Goal: Information Seeking & Learning: Learn about a topic

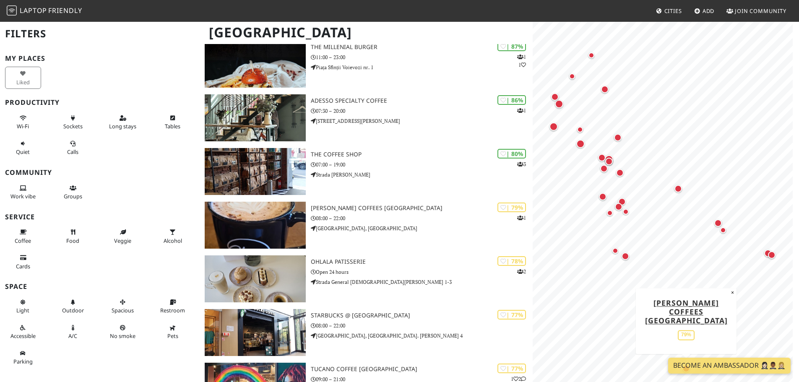
scroll to position [252, 0]
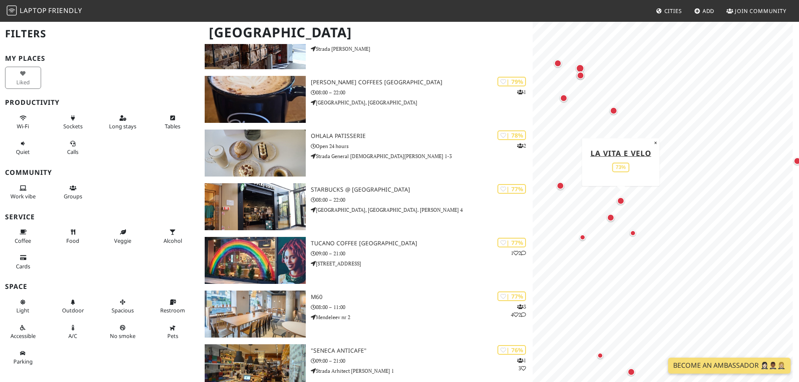
click at [619, 200] on div "Map marker" at bounding box center [621, 201] width 8 height 8
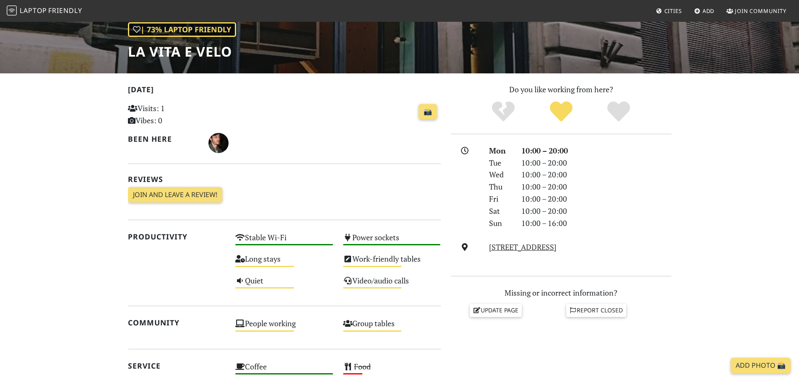
scroll to position [210, 0]
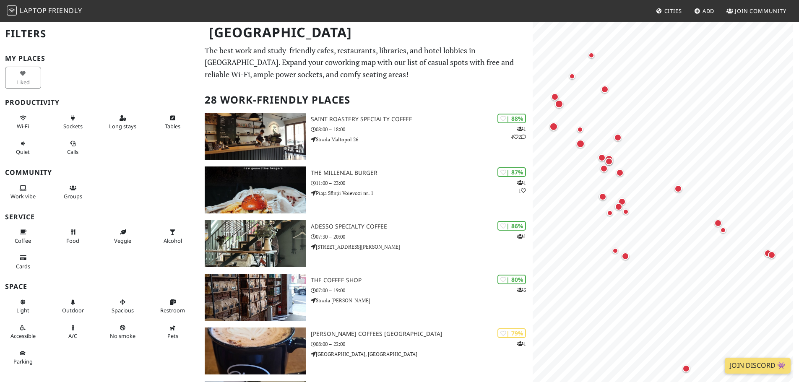
click at [25, 77] on div "Liked" at bounding box center [25, 78] width 50 height 26
click at [23, 120] on icon at bounding box center [23, 118] width 7 height 5
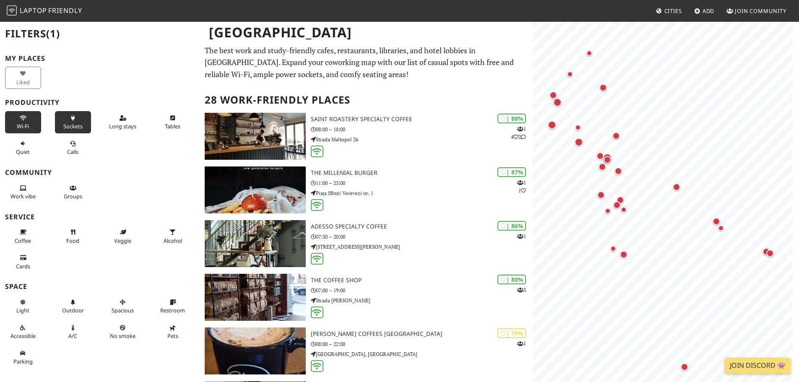
click at [68, 122] on button "Sockets" at bounding box center [73, 122] width 36 height 22
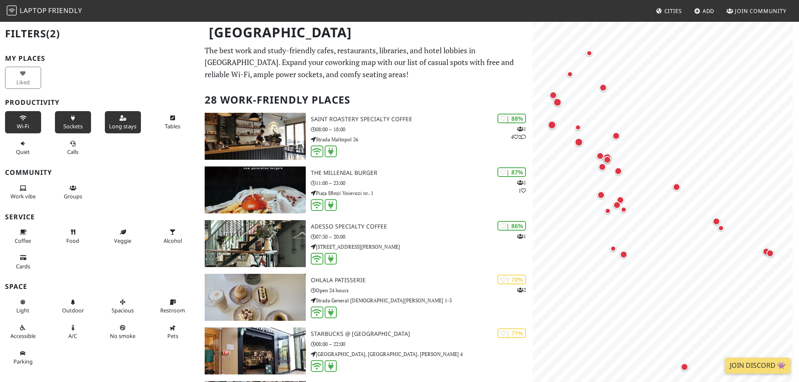
click at [126, 122] on button "Long stays" at bounding box center [123, 122] width 36 height 22
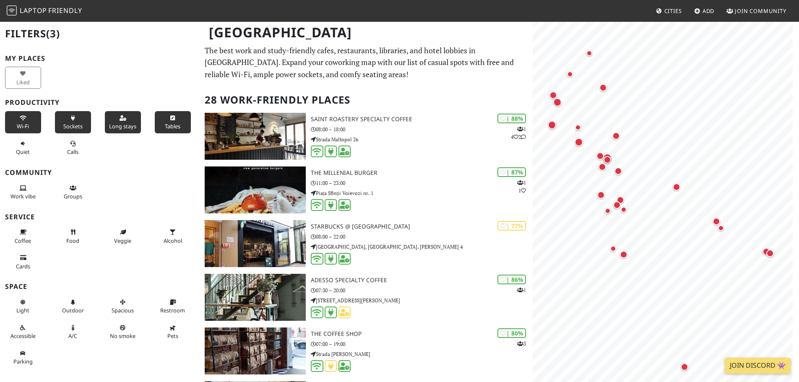
click at [169, 124] on span "Tables" at bounding box center [173, 126] width 16 height 8
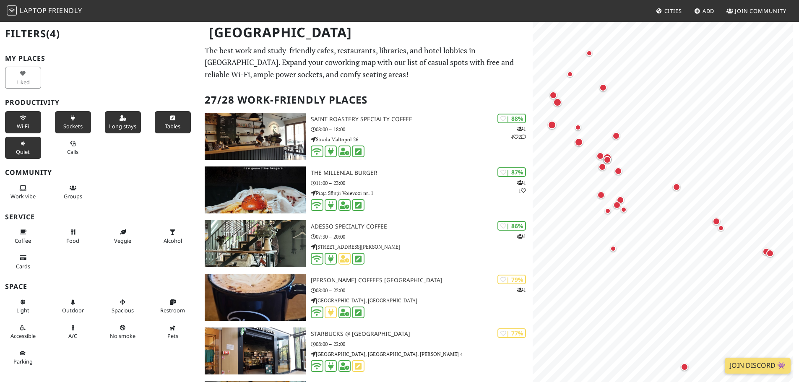
click at [26, 144] on button "Quiet" at bounding box center [23, 148] width 36 height 22
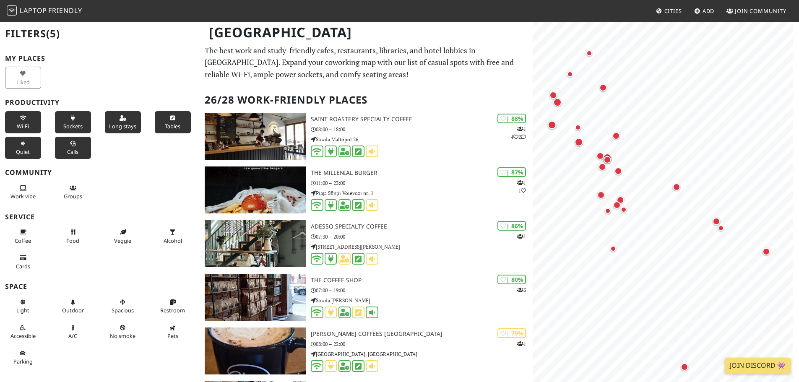
click at [70, 151] on span "Calls" at bounding box center [72, 152] width 11 height 8
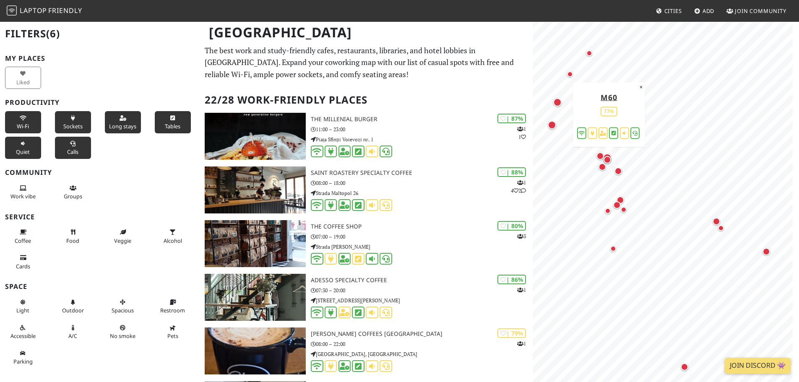
click at [608, 160] on div "Map marker" at bounding box center [607, 160] width 8 height 8
click at [22, 153] on span "Quiet" at bounding box center [23, 152] width 14 height 8
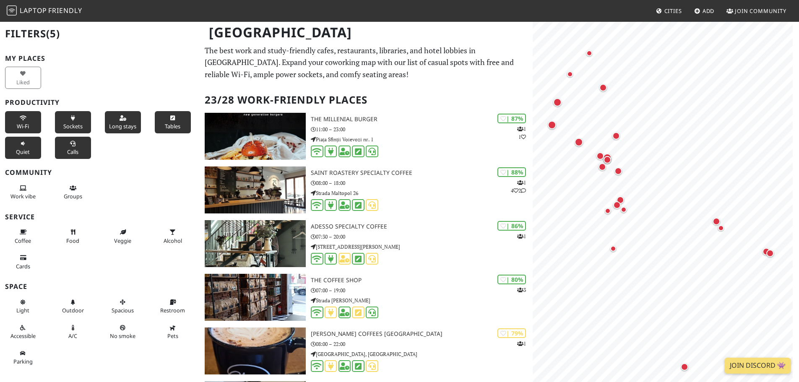
click at [22, 153] on span "Quiet" at bounding box center [23, 152] width 14 height 8
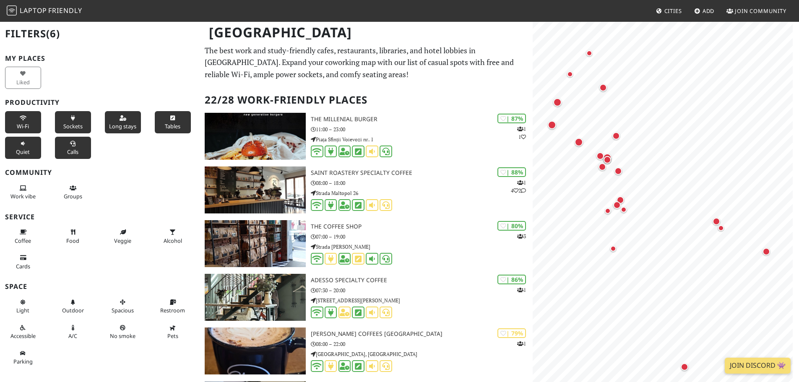
click at [22, 153] on span "Quiet" at bounding box center [23, 152] width 14 height 8
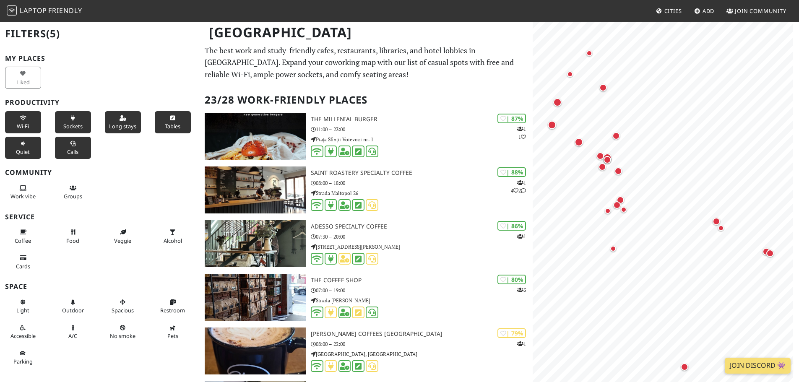
click at [22, 153] on span "Quiet" at bounding box center [23, 152] width 14 height 8
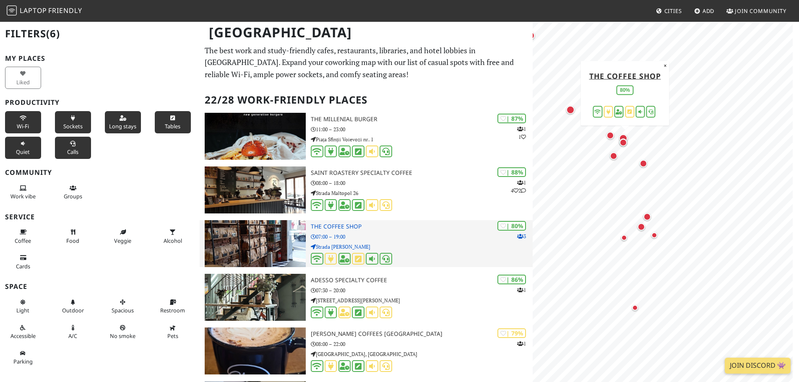
click at [278, 234] on img at bounding box center [255, 243] width 101 height 47
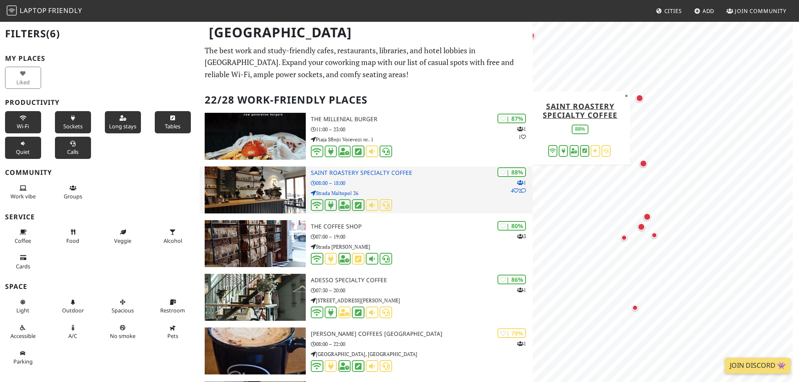
click at [428, 190] on p "Strada Maltopol 26" at bounding box center [422, 193] width 222 height 8
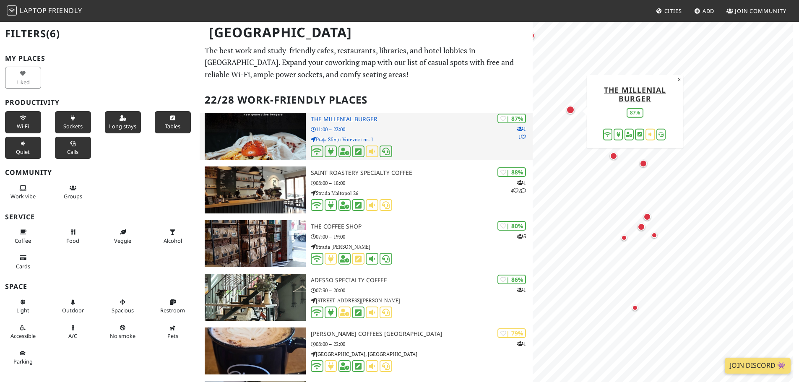
click at [431, 138] on p "Piața Sfinții Voievozi nr. 1" at bounding box center [422, 139] width 222 height 8
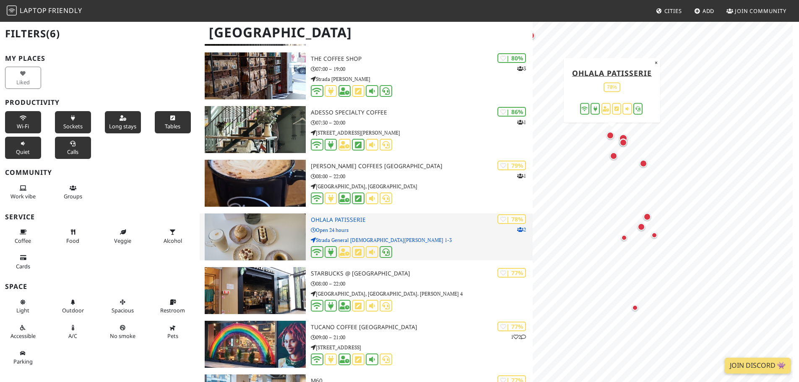
click at [433, 229] on p "Open 24 hours" at bounding box center [422, 230] width 222 height 8
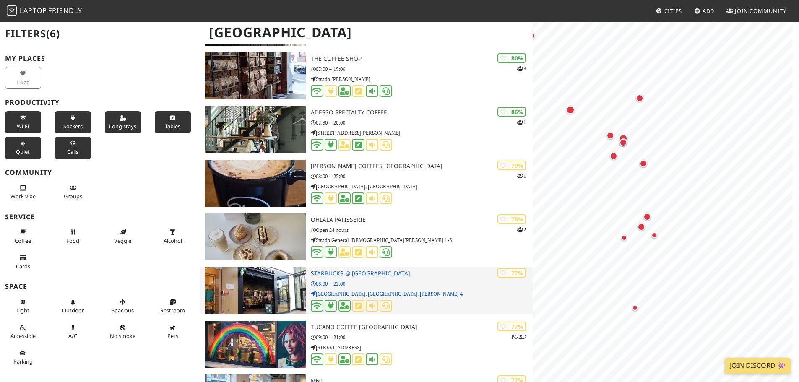
click at [442, 283] on p "08:00 – 22:00" at bounding box center [422, 284] width 222 height 8
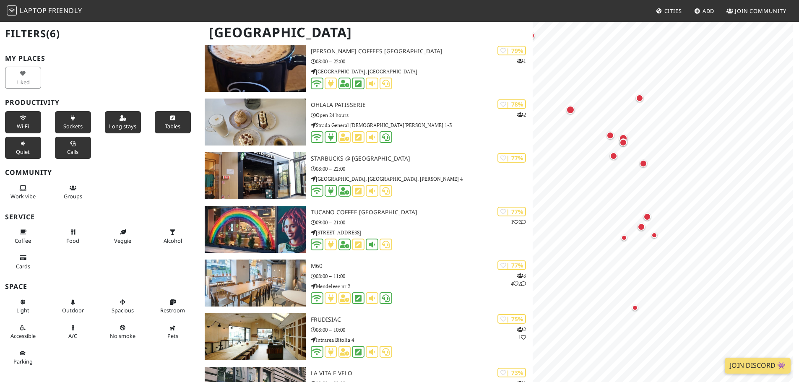
scroll to position [294, 0]
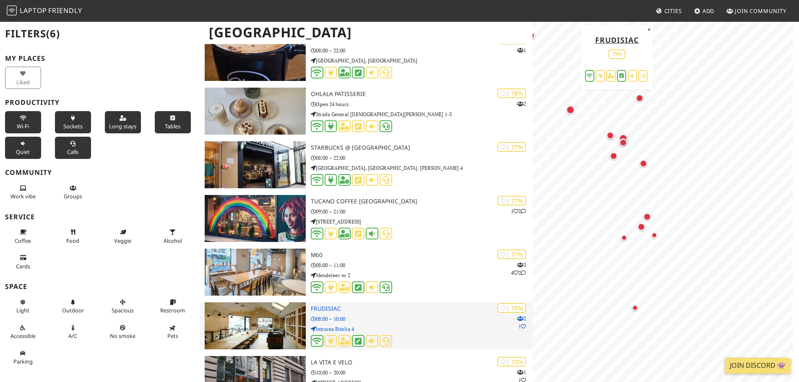
click at [425, 316] on p "08:00 – 10:00" at bounding box center [422, 319] width 222 height 8
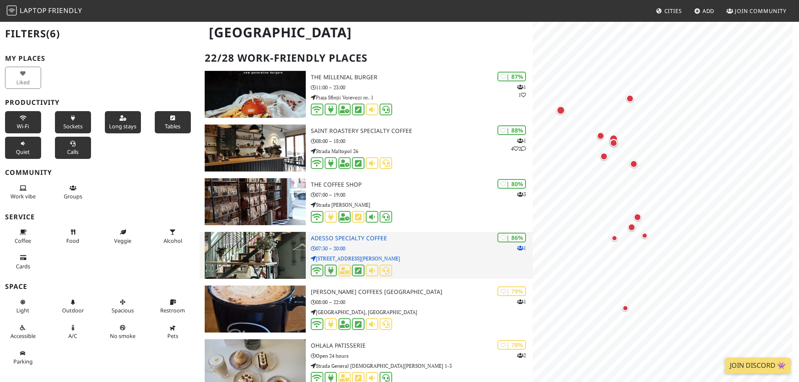
scroll to position [0, 0]
click at [455, 259] on p "Strada Barbu Delavrancea 1" at bounding box center [422, 259] width 222 height 8
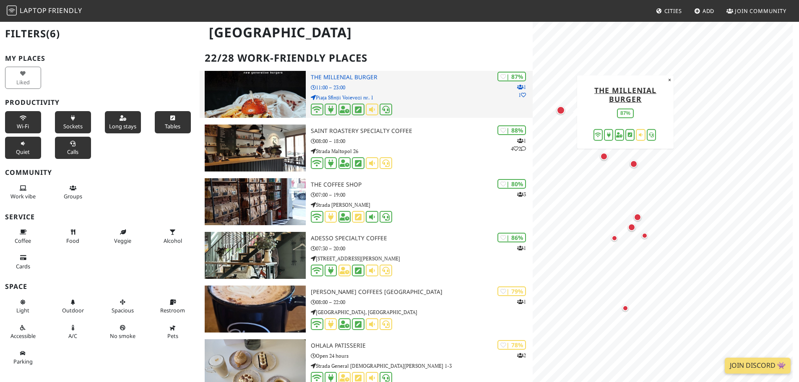
click at [405, 91] on div "| 87% 1 1 The Millenial Burger 11:00 – 23:00 Piața Sfinții Voievozi nr. 1" at bounding box center [422, 94] width 222 height 47
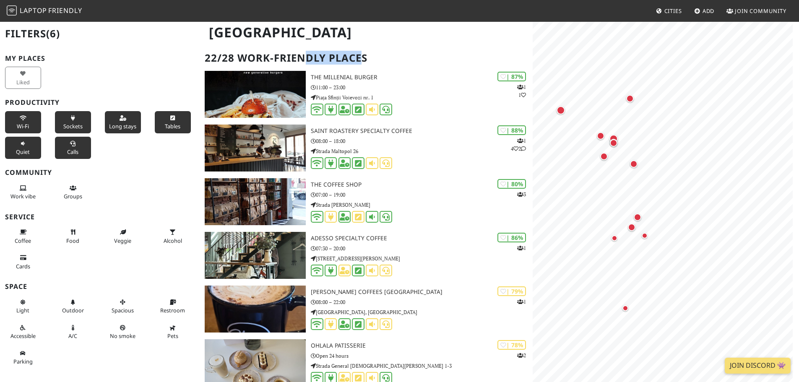
drag, startPoint x: 310, startPoint y: 68, endPoint x: 370, endPoint y: 55, distance: 61.9
click at [365, 57] on h2 "22/28 Work-Friendly Places" at bounding box center [366, 58] width 323 height 26
click at [373, 57] on h2 "22/28 Work-Friendly Places" at bounding box center [366, 58] width 323 height 26
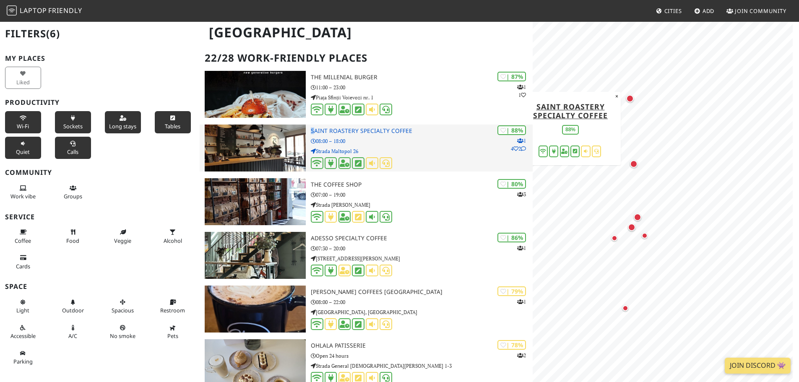
drag, startPoint x: 311, startPoint y: 122, endPoint x: 408, endPoint y: 131, distance: 96.8
drag, startPoint x: 334, startPoint y: 123, endPoint x: 409, endPoint y: 128, distance: 75.2
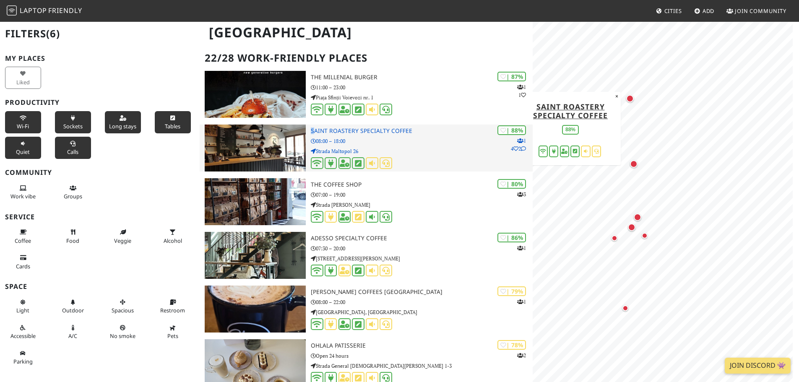
drag, startPoint x: 312, startPoint y: 122, endPoint x: 411, endPoint y: 133, distance: 99.5
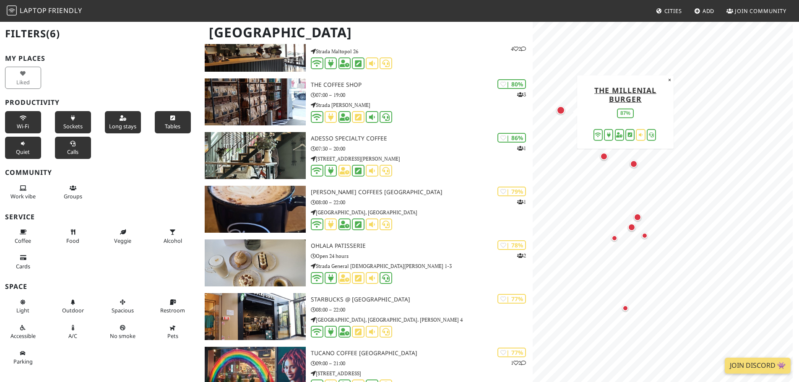
scroll to position [43, 0]
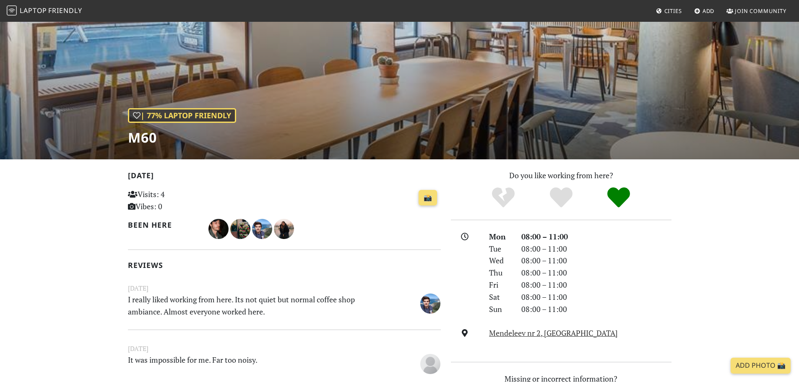
scroll to position [84, 0]
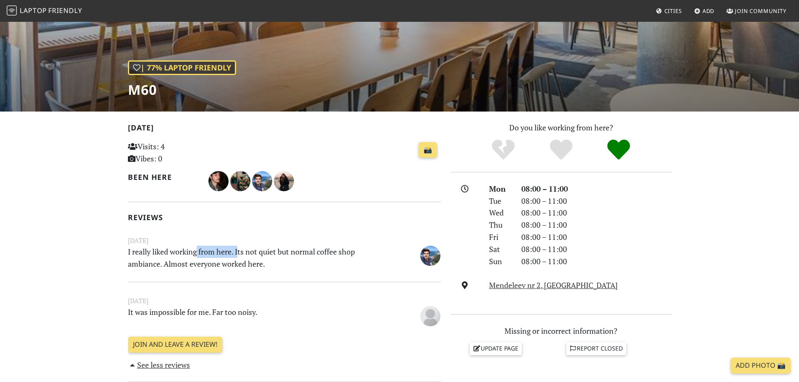
drag, startPoint x: 198, startPoint y: 251, endPoint x: 257, endPoint y: 251, distance: 59.1
click at [256, 251] on p "I really liked working from here. Its not quiet but normal coffee shop ambiance…" at bounding box center [257, 258] width 269 height 24
drag, startPoint x: 275, startPoint y: 253, endPoint x: 311, endPoint y: 253, distance: 35.6
click at [311, 253] on p "I really liked working from here. Its not quiet but normal coffee shop ambiance…" at bounding box center [257, 258] width 269 height 24
click at [318, 252] on p "I really liked working from here. Its not quiet but normal coffee shop ambiance…" at bounding box center [257, 258] width 269 height 24
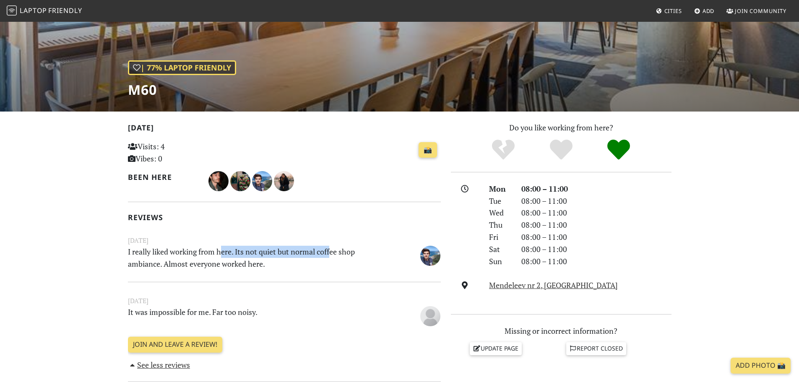
drag, startPoint x: 267, startPoint y: 252, endPoint x: 191, endPoint y: 255, distance: 75.9
click at [202, 253] on p "I really liked working from here. Its not quiet but normal coffee shop ambiance…" at bounding box center [257, 258] width 269 height 24
drag, startPoint x: 172, startPoint y: 265, endPoint x: 236, endPoint y: 265, distance: 63.7
click at [236, 265] on p "I really liked working from here. Its not quiet but normal coffee shop ambiance…" at bounding box center [257, 258] width 269 height 24
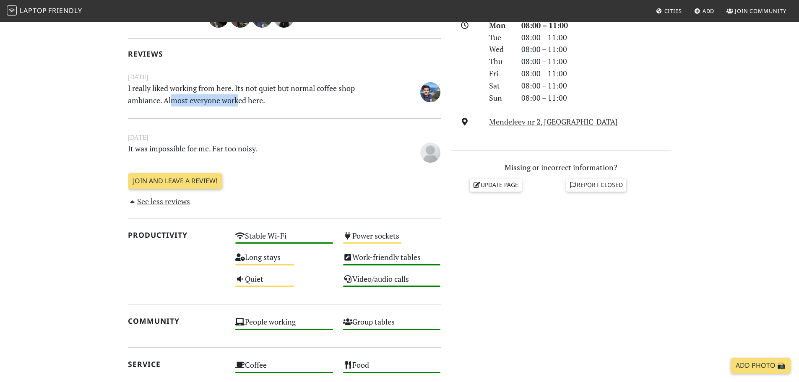
scroll to position [247, 0]
drag, startPoint x: 148, startPoint y: 151, endPoint x: 221, endPoint y: 151, distance: 73.4
click at [209, 151] on p "It was impossible for me. Far too noisy." at bounding box center [257, 152] width 269 height 19
drag, startPoint x: 226, startPoint y: 151, endPoint x: 168, endPoint y: 151, distance: 58.3
click at [180, 151] on p "It was impossible for me. Far too noisy." at bounding box center [257, 152] width 269 height 19
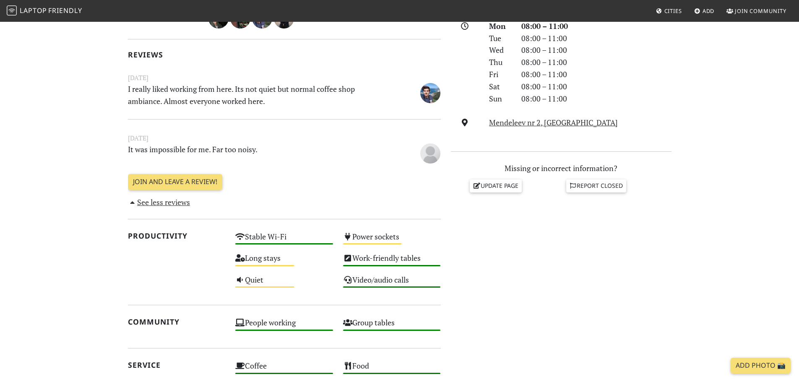
click at [166, 151] on p "It was impossible for me. Far too noisy." at bounding box center [257, 152] width 269 height 19
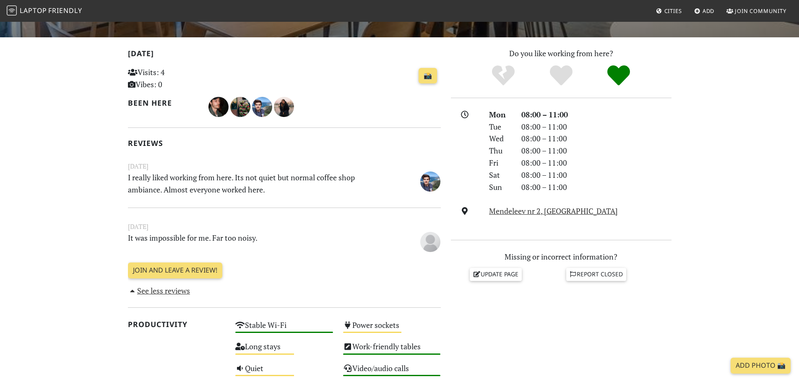
scroll to position [42, 0]
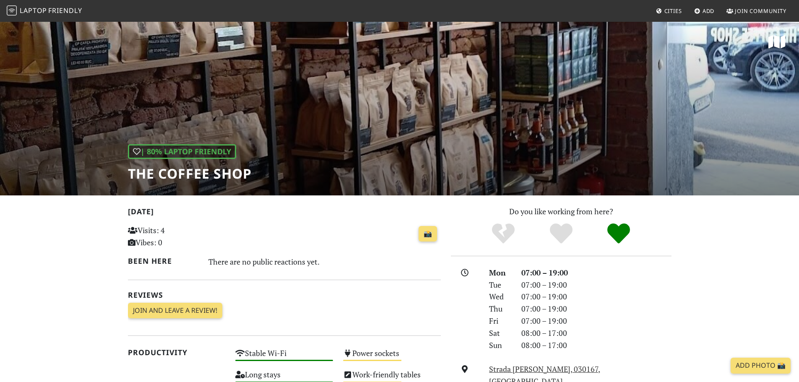
click at [607, 159] on div "| 80% Laptop Friendly The Coffee Shop" at bounding box center [399, 108] width 799 height 174
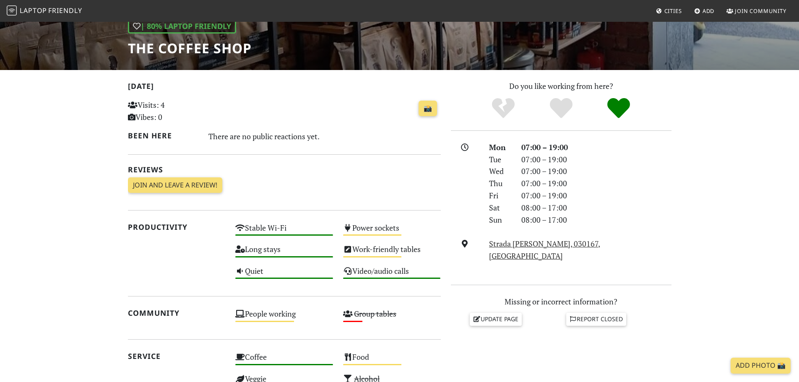
scroll to position [126, 0]
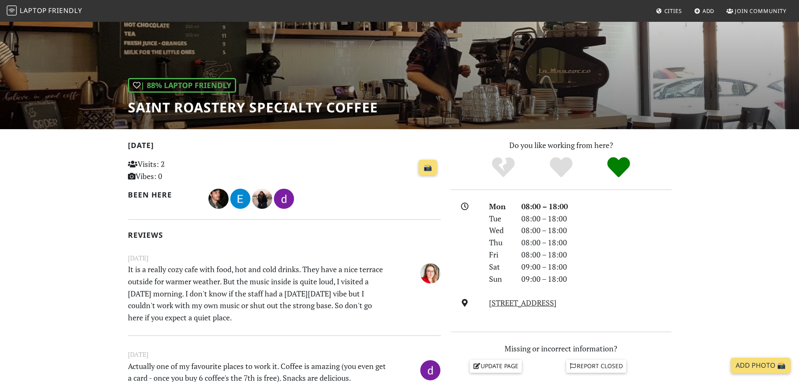
scroll to position [210, 0]
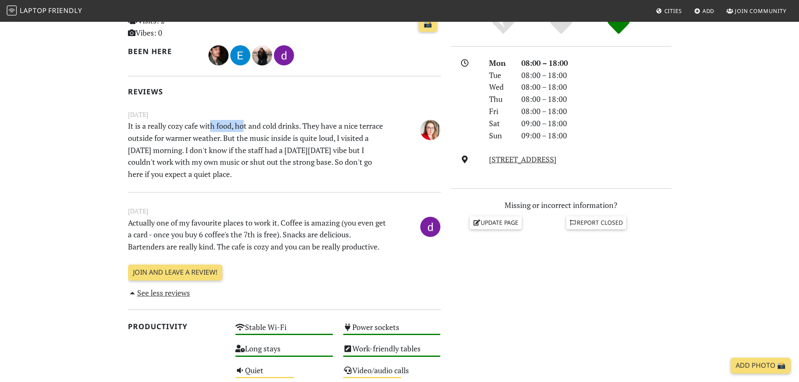
drag, startPoint x: 223, startPoint y: 127, endPoint x: 250, endPoint y: 127, distance: 26.8
click at [250, 127] on p "It is a really cozy cafe with food, hot and cold drinks. They have a nice terra…" at bounding box center [257, 150] width 269 height 60
click at [266, 128] on p "It is a really cozy cafe with food, hot and cold drinks. They have a nice terra…" at bounding box center [257, 150] width 269 height 60
drag, startPoint x: 296, startPoint y: 129, endPoint x: 330, endPoint y: 129, distance: 34.0
click at [328, 129] on p "It is a really cozy cafe with food, hot and cold drinks. They have a nice terra…" at bounding box center [257, 150] width 269 height 60
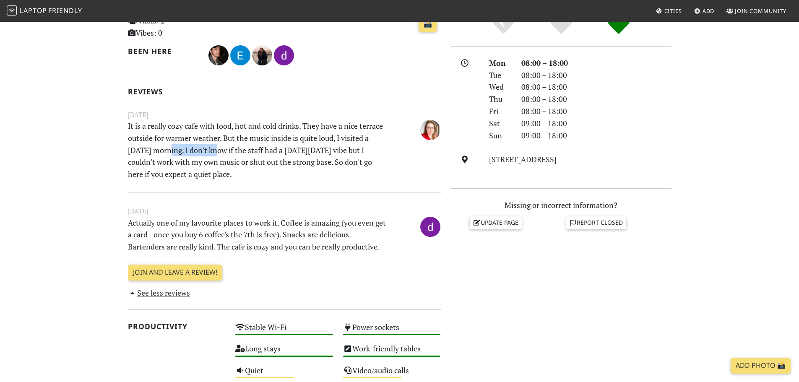
drag, startPoint x: 173, startPoint y: 151, endPoint x: 216, endPoint y: 151, distance: 43.6
click at [216, 151] on p "It is a really cozy cafe with food, hot and cold drinks. They have a nice terra…" at bounding box center [257, 150] width 269 height 60
drag, startPoint x: 243, startPoint y: 151, endPoint x: 274, endPoint y: 149, distance: 31.5
click at [270, 150] on p "It is a really cozy cafe with food, hot and cold drinks. They have a nice terra…" at bounding box center [257, 150] width 269 height 60
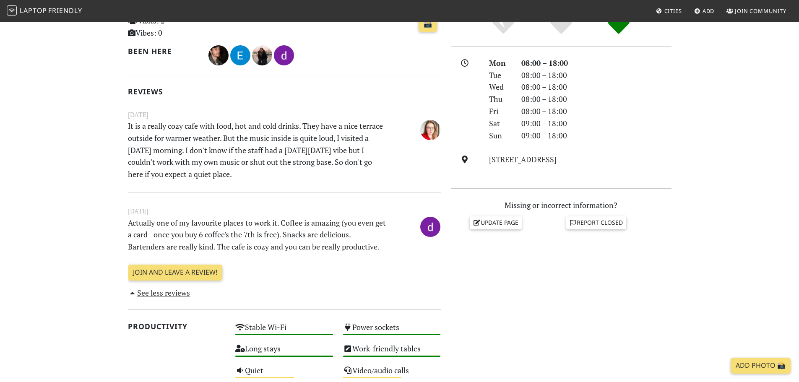
click at [276, 149] on p "It is a really cozy cafe with food, hot and cold drinks. They have a nice terra…" at bounding box center [257, 150] width 269 height 60
drag, startPoint x: 218, startPoint y: 151, endPoint x: 328, endPoint y: 151, distance: 109.4
click at [328, 151] on p "It is a really cozy cafe with food, hot and cold drinks. They have a nice terra…" at bounding box center [257, 150] width 269 height 60
drag, startPoint x: 186, startPoint y: 163, endPoint x: 348, endPoint y: 163, distance: 161.9
click at [348, 163] on p "It is a really cozy cafe with food, hot and cold drinks. They have a nice terra…" at bounding box center [257, 150] width 269 height 60
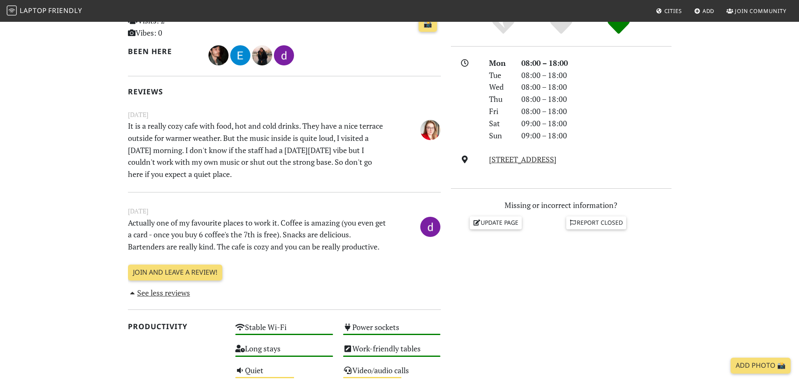
click at [356, 164] on p "It is a really cozy cafe with food, hot and cold drinks. They have a nice terra…" at bounding box center [257, 150] width 269 height 60
drag, startPoint x: 338, startPoint y: 161, endPoint x: 177, endPoint y: 159, distance: 161.9
click at [191, 161] on p "It is a really cozy cafe with food, hot and cold drinks. They have a nice terra…" at bounding box center [257, 150] width 269 height 60
drag, startPoint x: 190, startPoint y: 229, endPoint x: 238, endPoint y: 229, distance: 48.2
click at [236, 229] on p "Actually one of my favourite places to work it. Coffee is amazing (you even get…" at bounding box center [257, 235] width 269 height 36
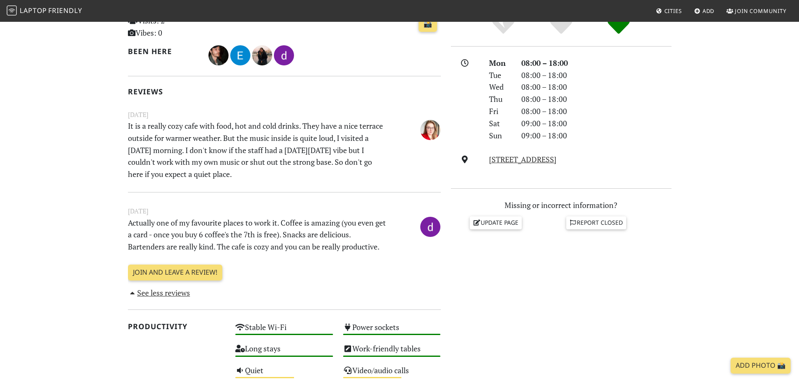
click at [242, 228] on p "Actually one of my favourite places to work it. Coffee is amazing (you even get…" at bounding box center [257, 235] width 269 height 36
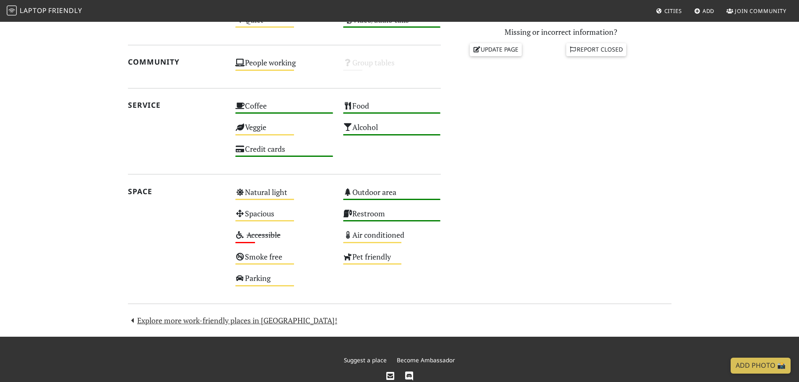
scroll to position [416, 0]
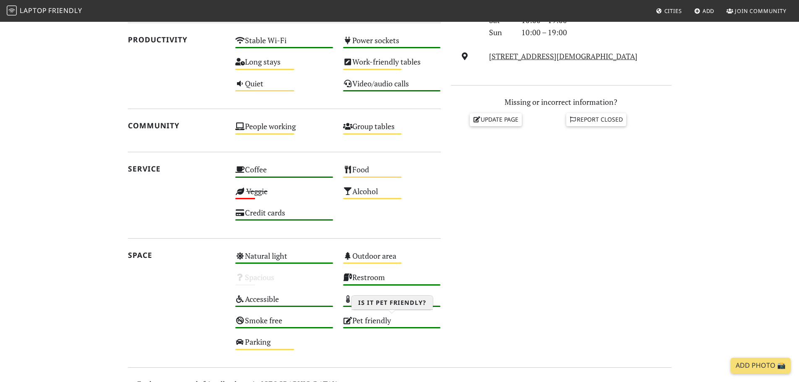
scroll to position [159, 0]
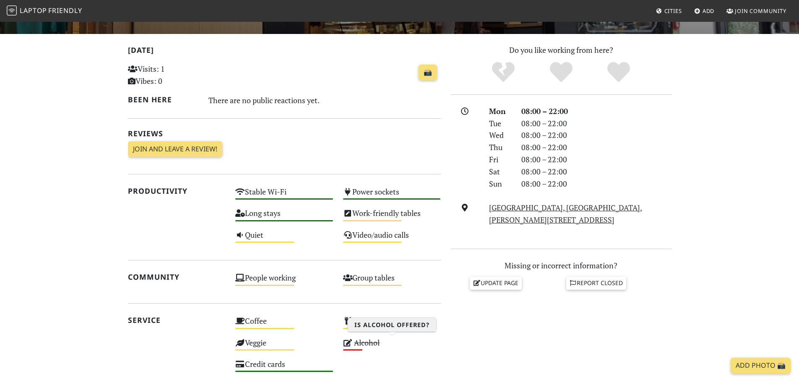
scroll to position [75, 0]
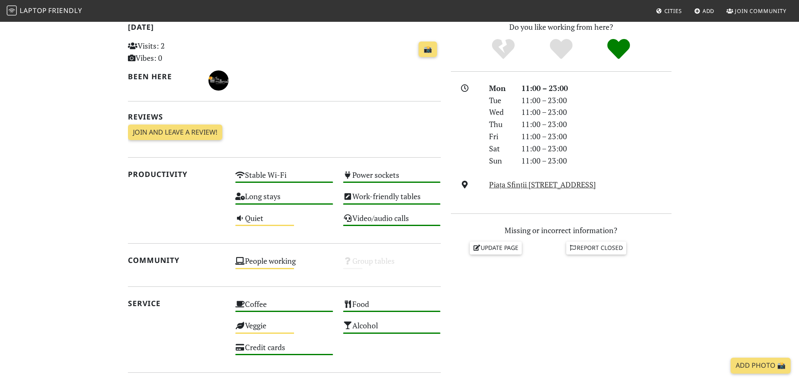
scroll to position [294, 0]
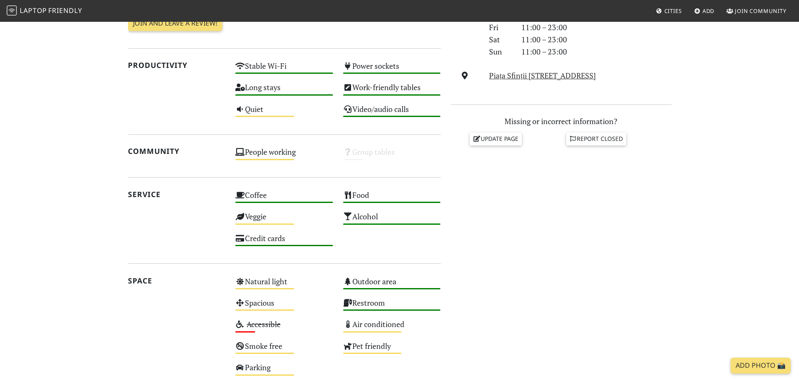
drag, startPoint x: 652, startPoint y: 77, endPoint x: 481, endPoint y: 81, distance: 171.1
click at [481, 81] on div "Piața Sfinții Voievozi nr. 1, 010968, Bucharest" at bounding box center [561, 76] width 231 height 12
copy div "Piața Sfinții Voievozi nr. 1, 010968, Bucharest"
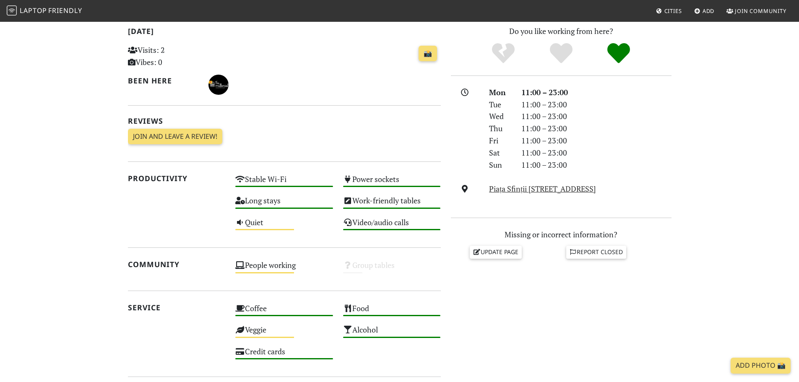
scroll to position [0, 0]
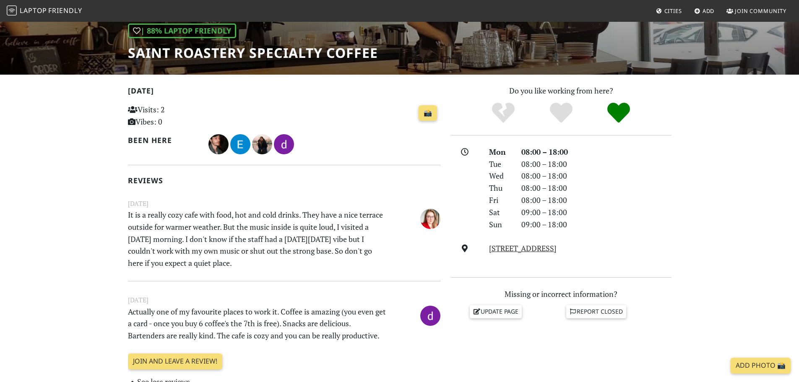
scroll to position [210, 0]
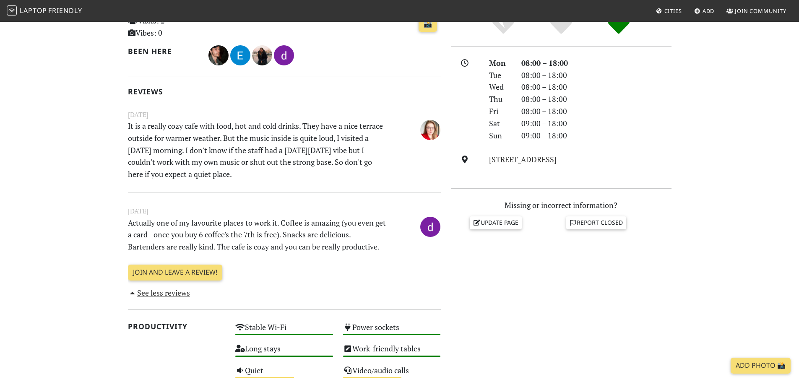
drag, startPoint x: 486, startPoint y: 161, endPoint x: 595, endPoint y: 159, distance: 109.5
click at [595, 159] on div "[STREET_ADDRESS]" at bounding box center [580, 159] width 192 height 12
copy link "[STREET_ADDRESS]"
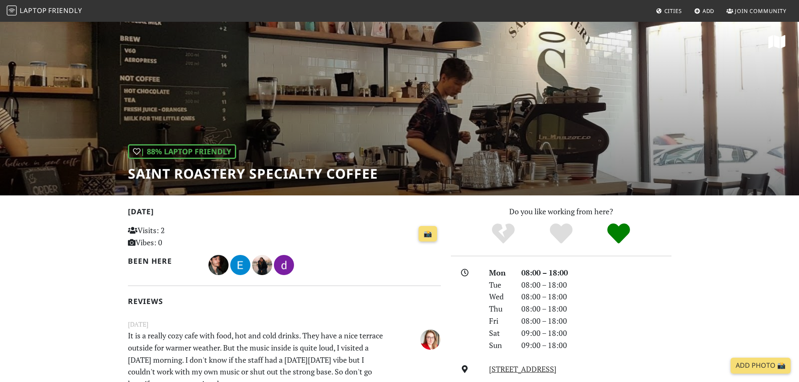
click at [371, 173] on h1 "Saint Roastery Specialty Coffee" at bounding box center [253, 174] width 250 height 16
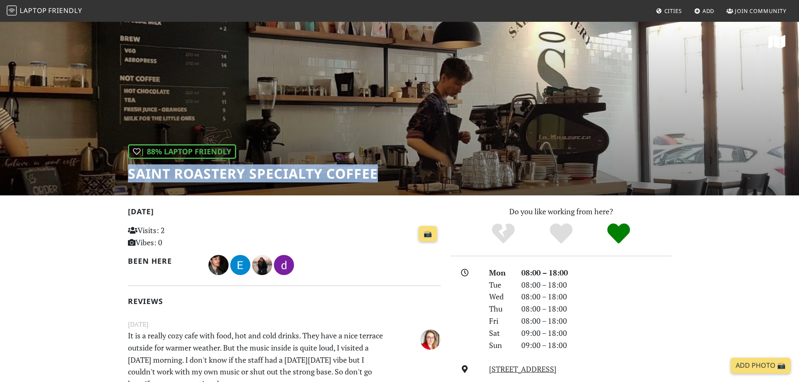
drag, startPoint x: 379, startPoint y: 173, endPoint x: 122, endPoint y: 175, distance: 256.6
click at [122, 175] on div "| 88% Laptop Friendly Saint Roastery Specialty Coffee" at bounding box center [399, 108] width 799 height 174
copy h1 "Saint Roastery Specialty Coffee"
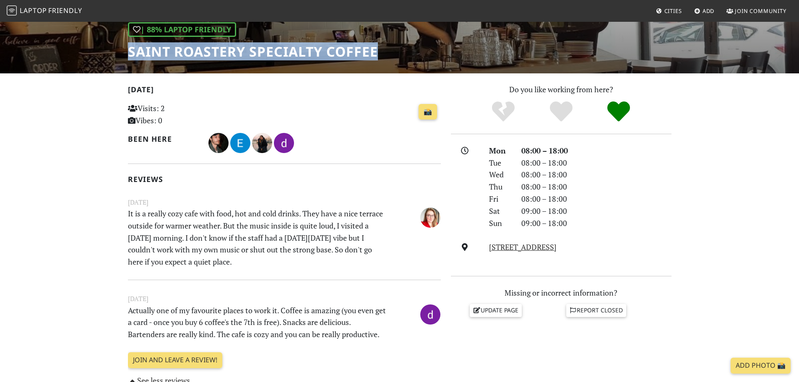
scroll to position [210, 0]
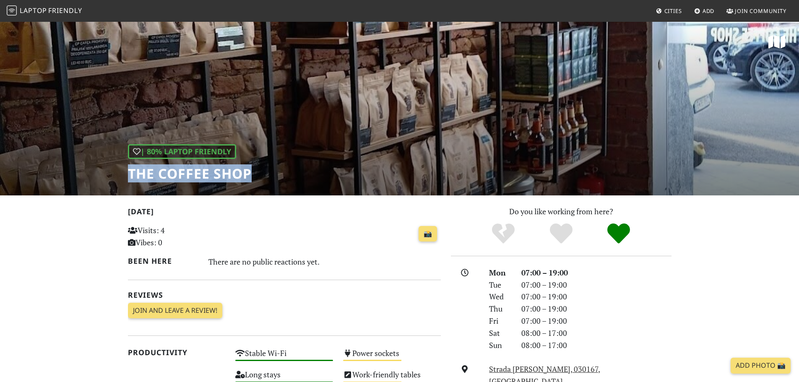
drag, startPoint x: 131, startPoint y: 175, endPoint x: 257, endPoint y: 179, distance: 126.7
click at [257, 179] on div "| 80% Laptop Friendly The Coffee Shop" at bounding box center [399, 108] width 799 height 174
copy h1 "The Coffee Shop"
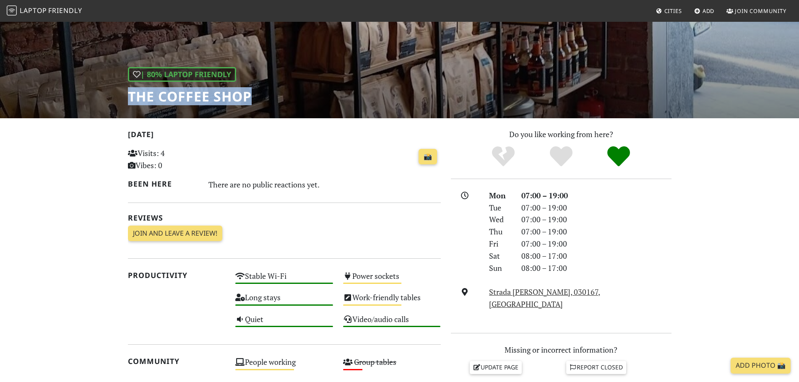
scroll to position [168, 0]
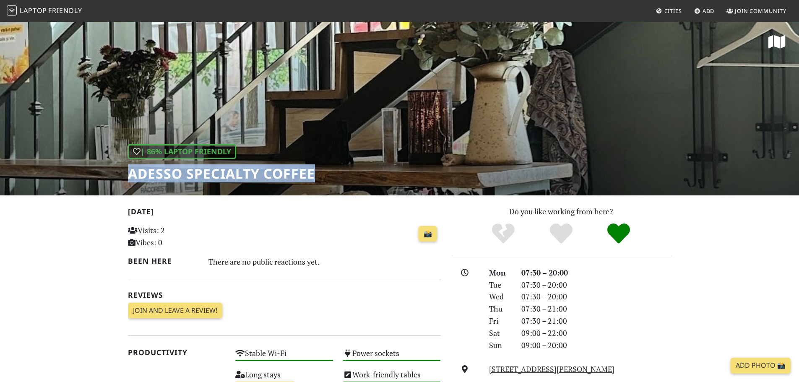
drag, startPoint x: 314, startPoint y: 171, endPoint x: 141, endPoint y: 174, distance: 172.8
click at [131, 174] on h1 "ADESSO Specialty Coffee" at bounding box center [221, 174] width 187 height 16
copy h1 "ADESSO Specialty Coffee"
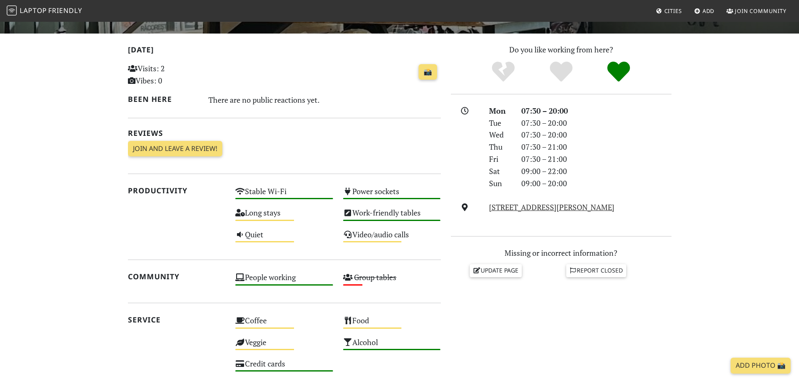
scroll to position [252, 0]
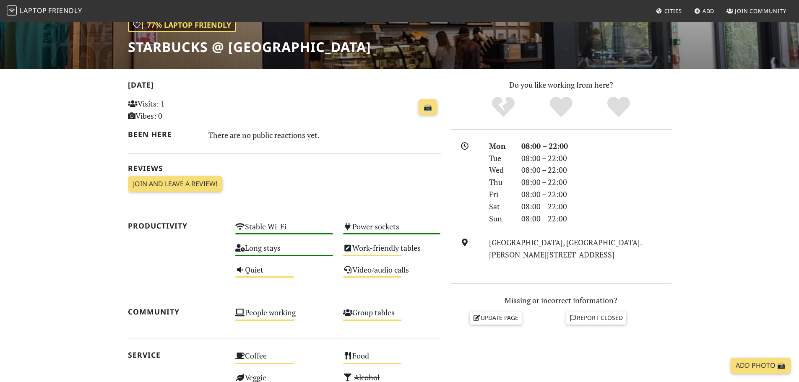
scroll to position [42, 0]
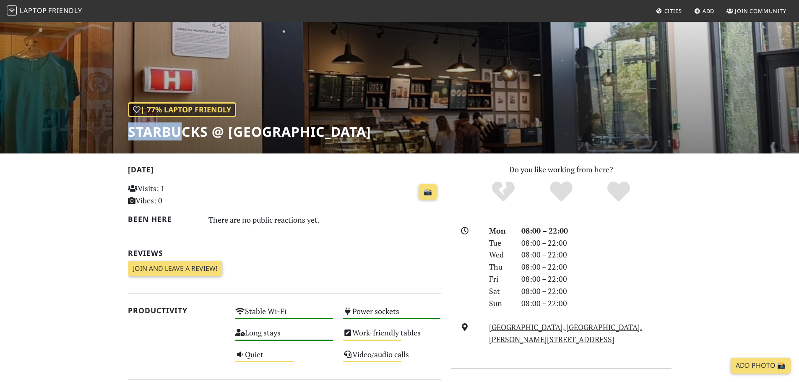
drag, startPoint x: 128, startPoint y: 133, endPoint x: 402, endPoint y: 62, distance: 282.9
click at [179, 130] on h1 "Starbucks @ ParkLake Shopping Center" at bounding box center [249, 132] width 243 height 16
drag, startPoint x: 158, startPoint y: 123, endPoint x: 137, endPoint y: 130, distance: 21.7
click at [158, 124] on h1 "Starbucks @ ParkLake Shopping Center" at bounding box center [249, 132] width 243 height 16
click at [132, 131] on h1 "Starbucks @ ParkLake Shopping Center" at bounding box center [249, 132] width 243 height 16
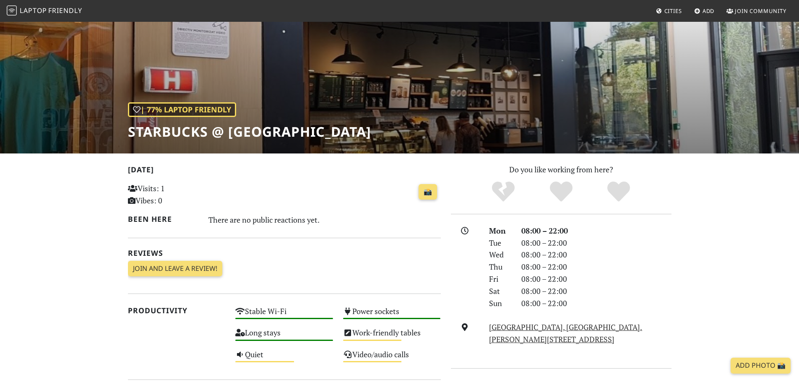
drag, startPoint x: 130, startPoint y: 132, endPoint x: 437, endPoint y: 132, distance: 307.4
click at [437, 132] on div "| 77% Laptop Friendly Starbucks @ ParkLake Shopping Center" at bounding box center [399, 66] width 799 height 174
copy h1 "Starbucks @ ParkLake Shopping Center"
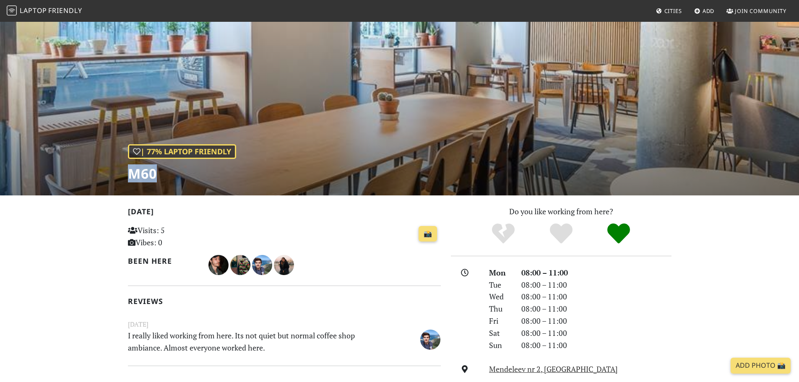
drag, startPoint x: 156, startPoint y: 174, endPoint x: 121, endPoint y: 174, distance: 35.2
click at [121, 174] on div "| 77% Laptop Friendly M60" at bounding box center [399, 108] width 799 height 174
copy h1 "M60"
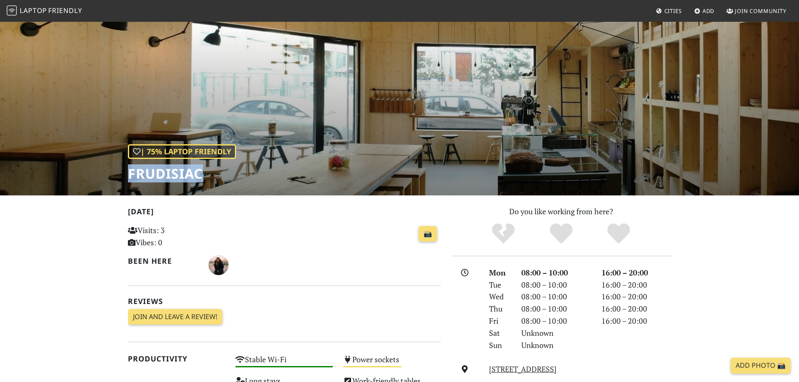
drag, startPoint x: 129, startPoint y: 174, endPoint x: 229, endPoint y: 179, distance: 100.3
click at [225, 177] on h1 "Frudisiac" at bounding box center [182, 174] width 108 height 16
copy h1 "Frudisiac"
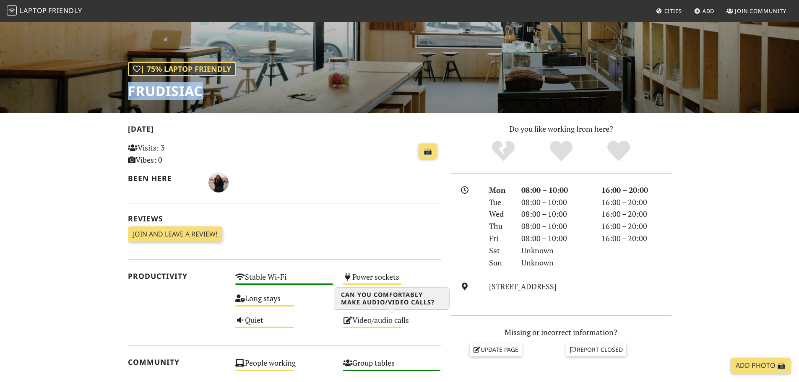
scroll to position [210, 0]
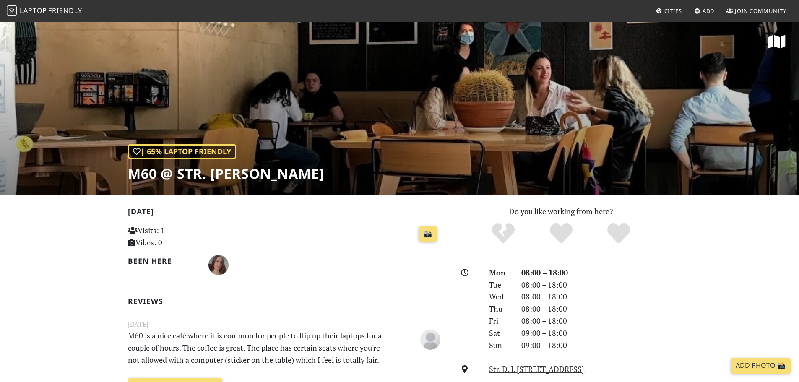
drag, startPoint x: 132, startPoint y: 176, endPoint x: 328, endPoint y: 176, distance: 195.8
click at [328, 176] on div "| 65% Laptop Friendly M60 @ Str. D. I. Mendeleev" at bounding box center [399, 108] width 799 height 174
copy h1 "M60 @ Str. D. I. Mendeleev"
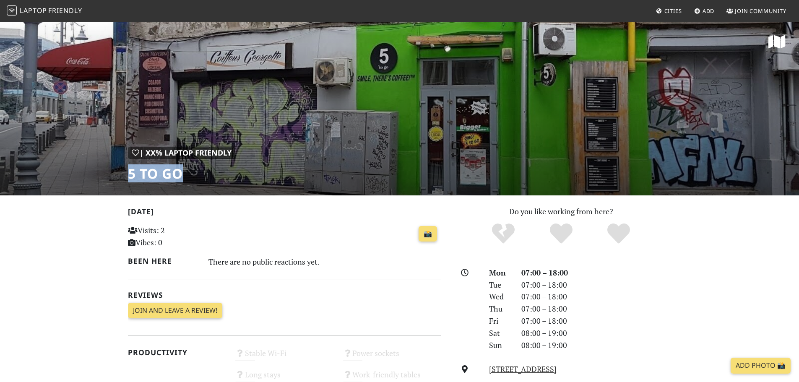
drag, startPoint x: 129, startPoint y: 173, endPoint x: 202, endPoint y: 174, distance: 73.0
click at [198, 174] on h1 "5 To Go" at bounding box center [181, 174] width 107 height 16
copy h1 "5 To Go"
